Goal: Information Seeking & Learning: Learn about a topic

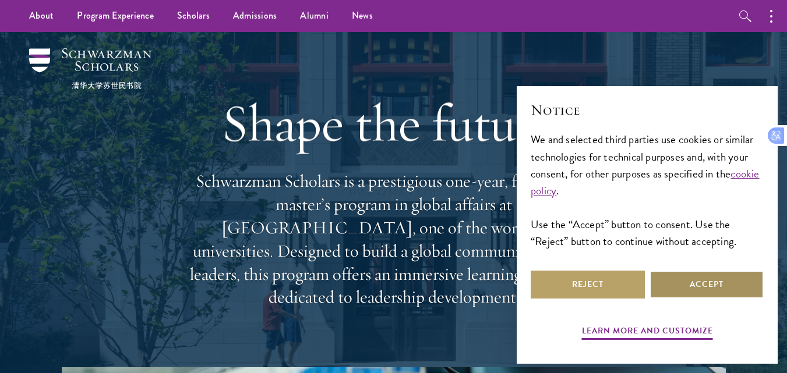
click at [701, 292] on button "Accept" at bounding box center [706, 285] width 114 height 28
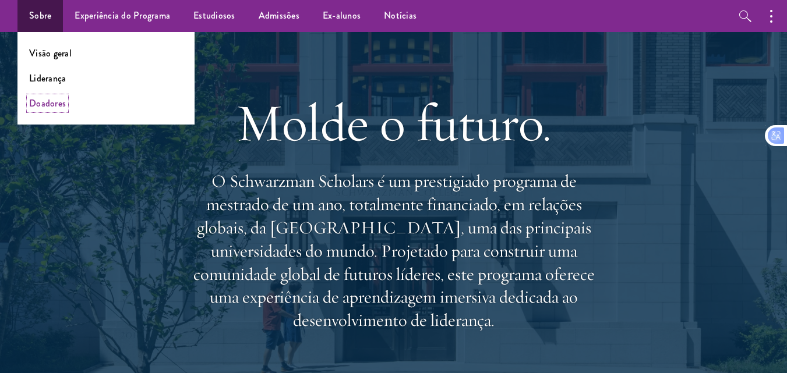
click at [56, 105] on font "Doadores" at bounding box center [47, 103] width 37 height 13
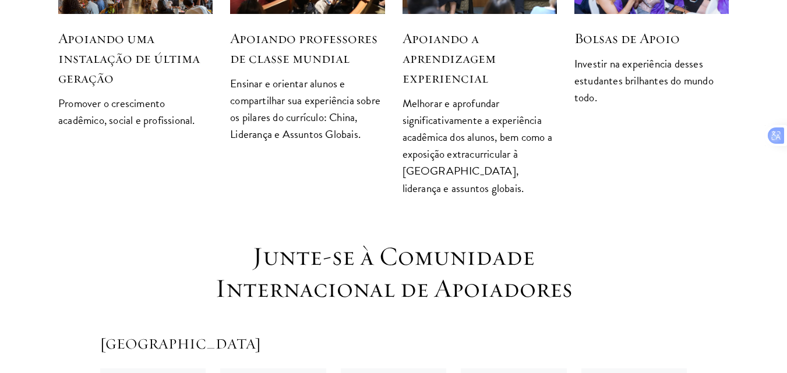
scroll to position [1747, 0]
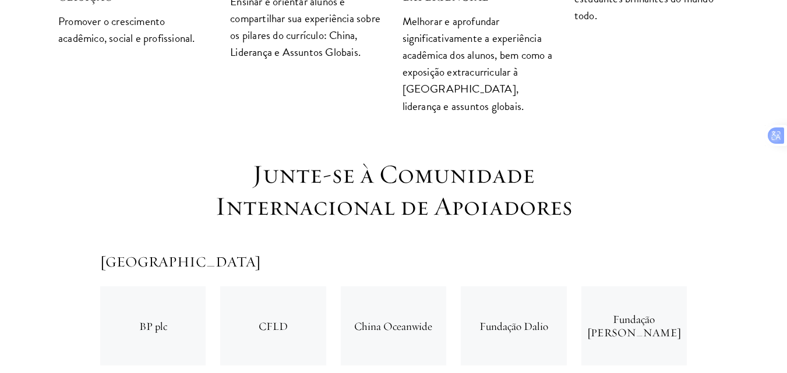
click at [282, 287] on div "CFLD" at bounding box center [272, 326] width 105 height 79
